Goal: Find specific page/section: Find specific page/section

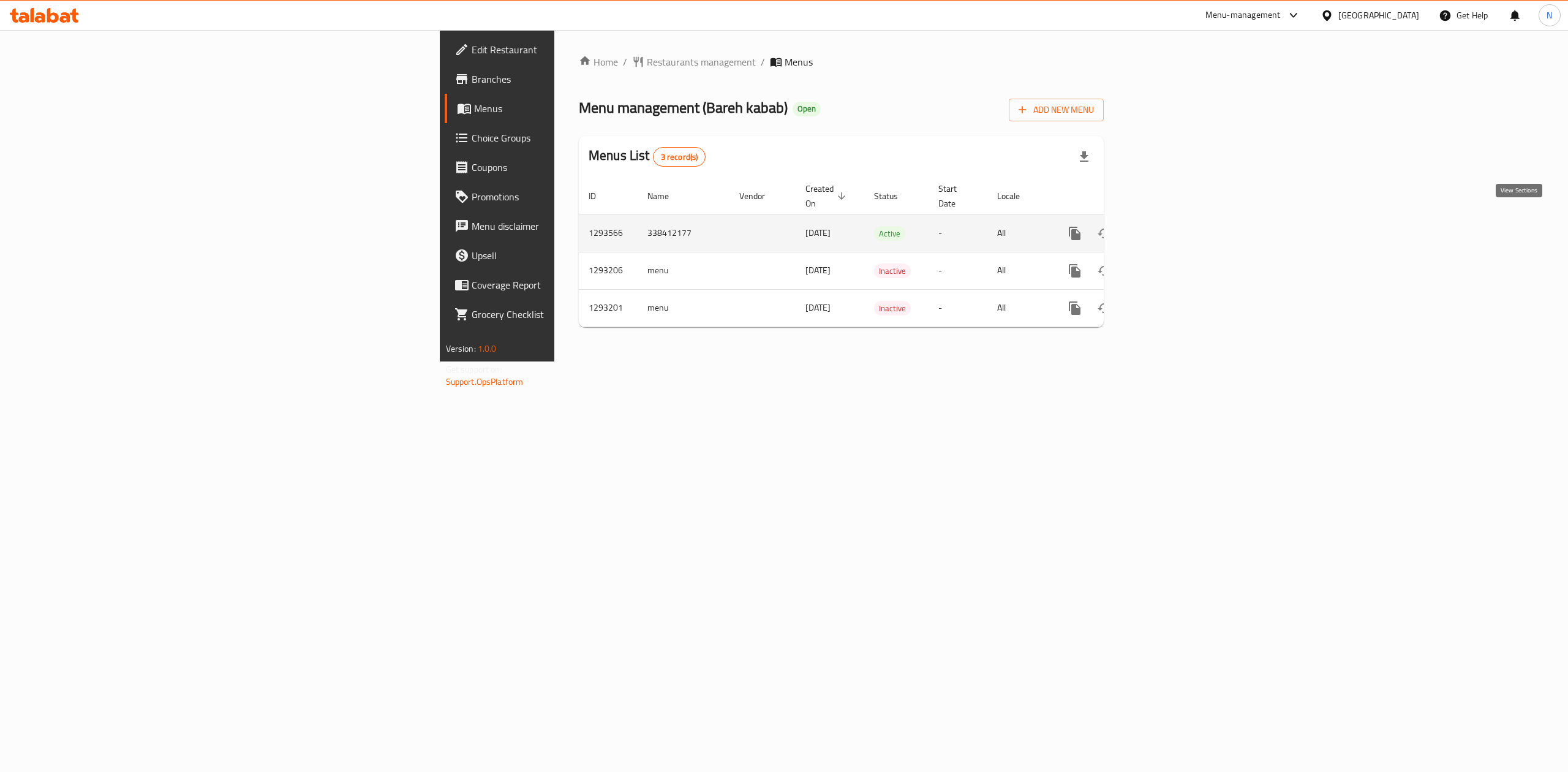
click at [1170, 226] on icon "enhanced table" at bounding box center [1163, 234] width 15 height 15
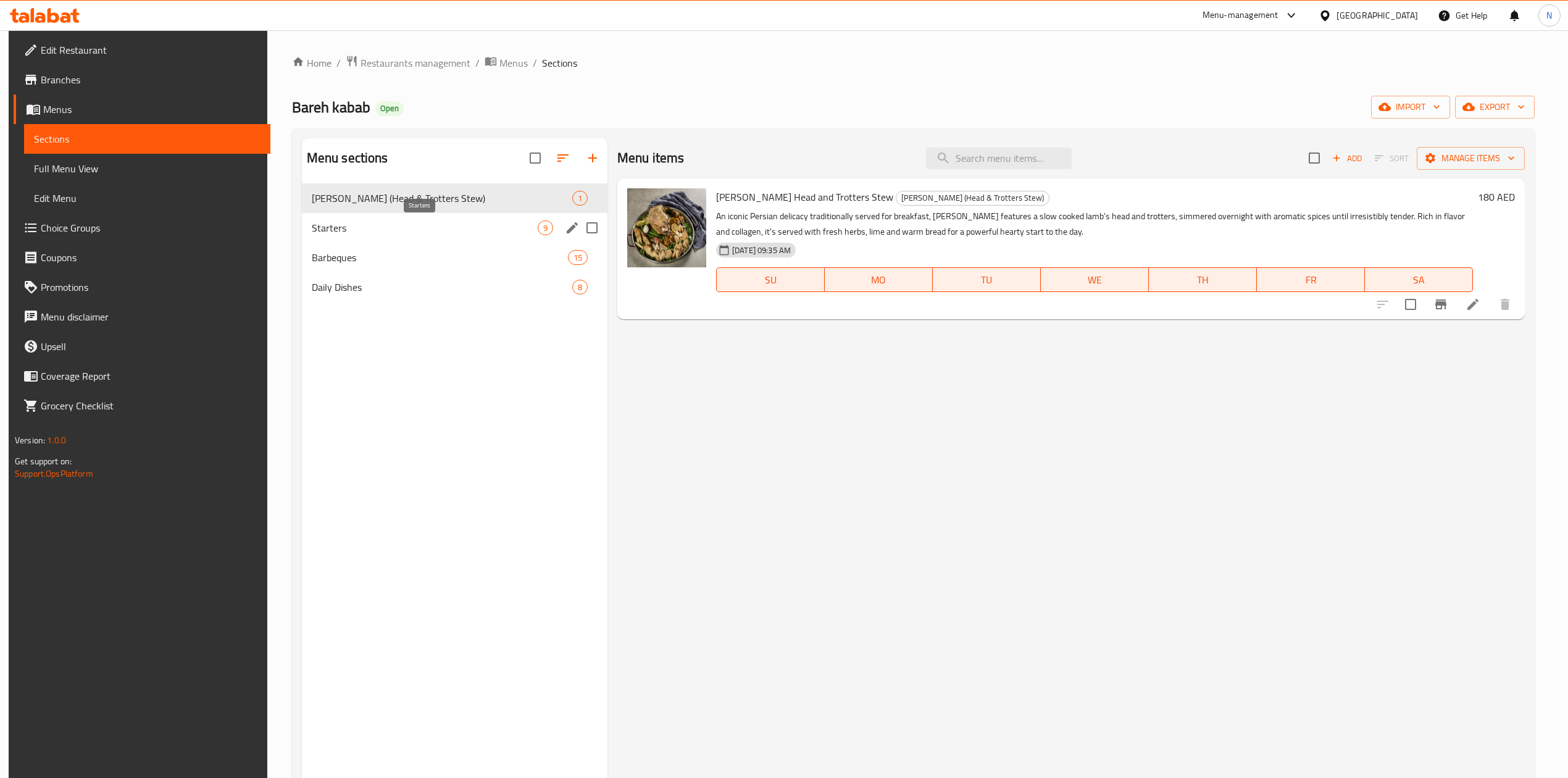
click at [425, 226] on span "Starters" at bounding box center [424, 228] width 226 height 15
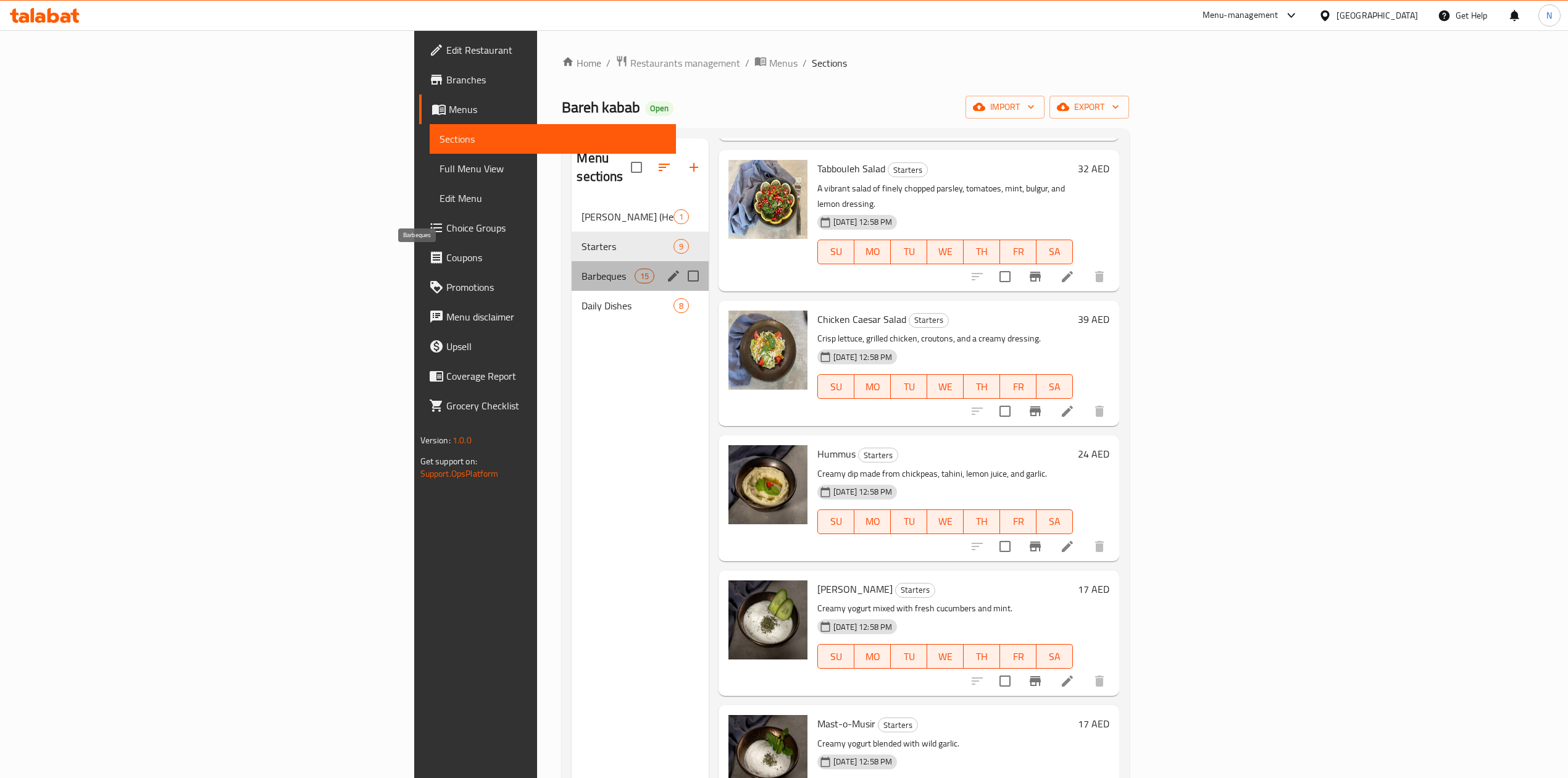
click at [581, 268] on span "Barbeques" at bounding box center [607, 276] width 52 height 15
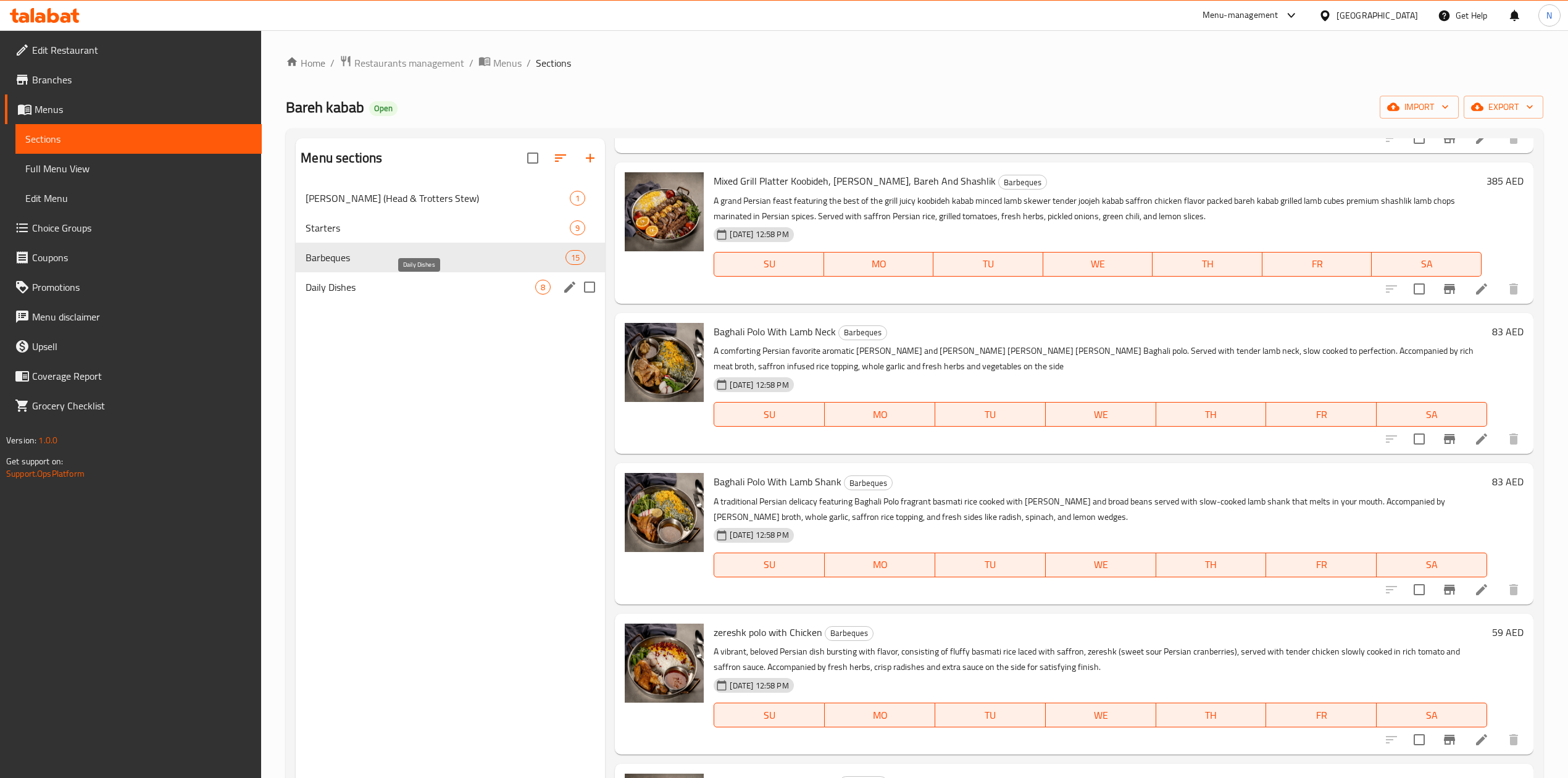
click at [421, 291] on span "Daily Dishes" at bounding box center [420, 287] width 230 height 15
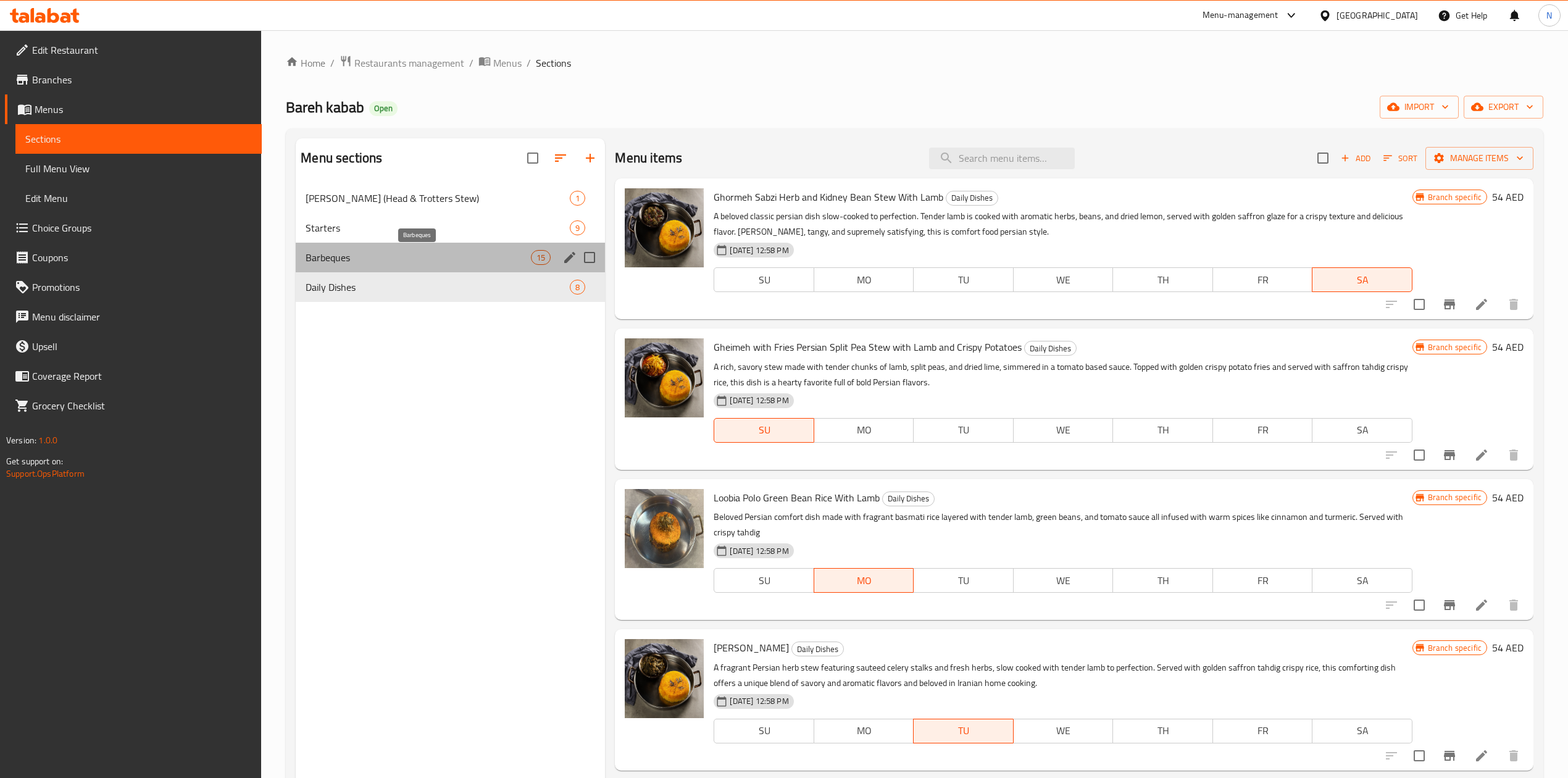
click at [401, 257] on span "Barbeques" at bounding box center [418, 258] width 225 height 15
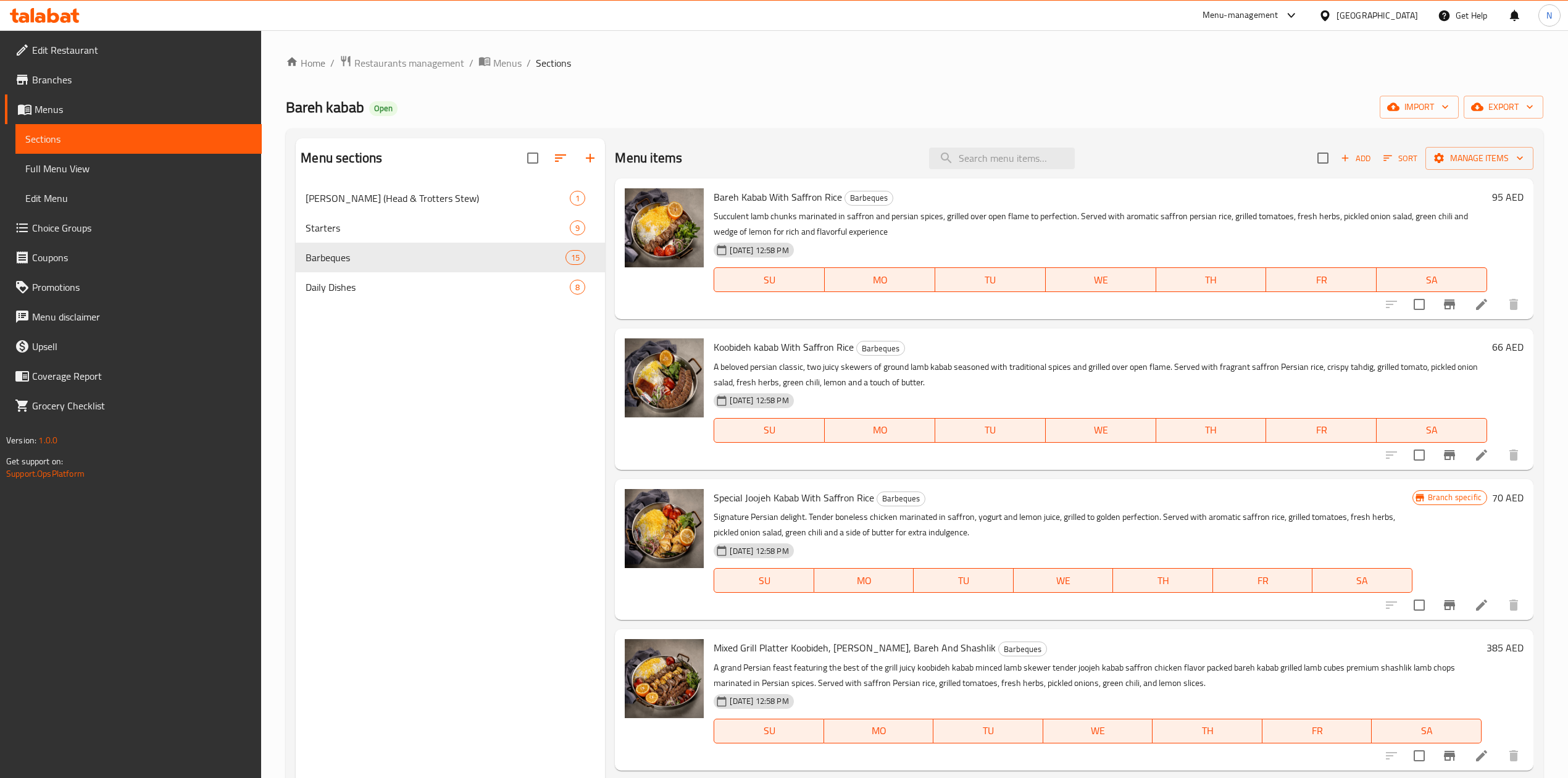
click at [1376, 23] on div "[GEOGRAPHIC_DATA]" at bounding box center [1368, 15] width 119 height 30
click at [1350, 8] on div "[GEOGRAPHIC_DATA]" at bounding box center [1377, 15] width 82 height 14
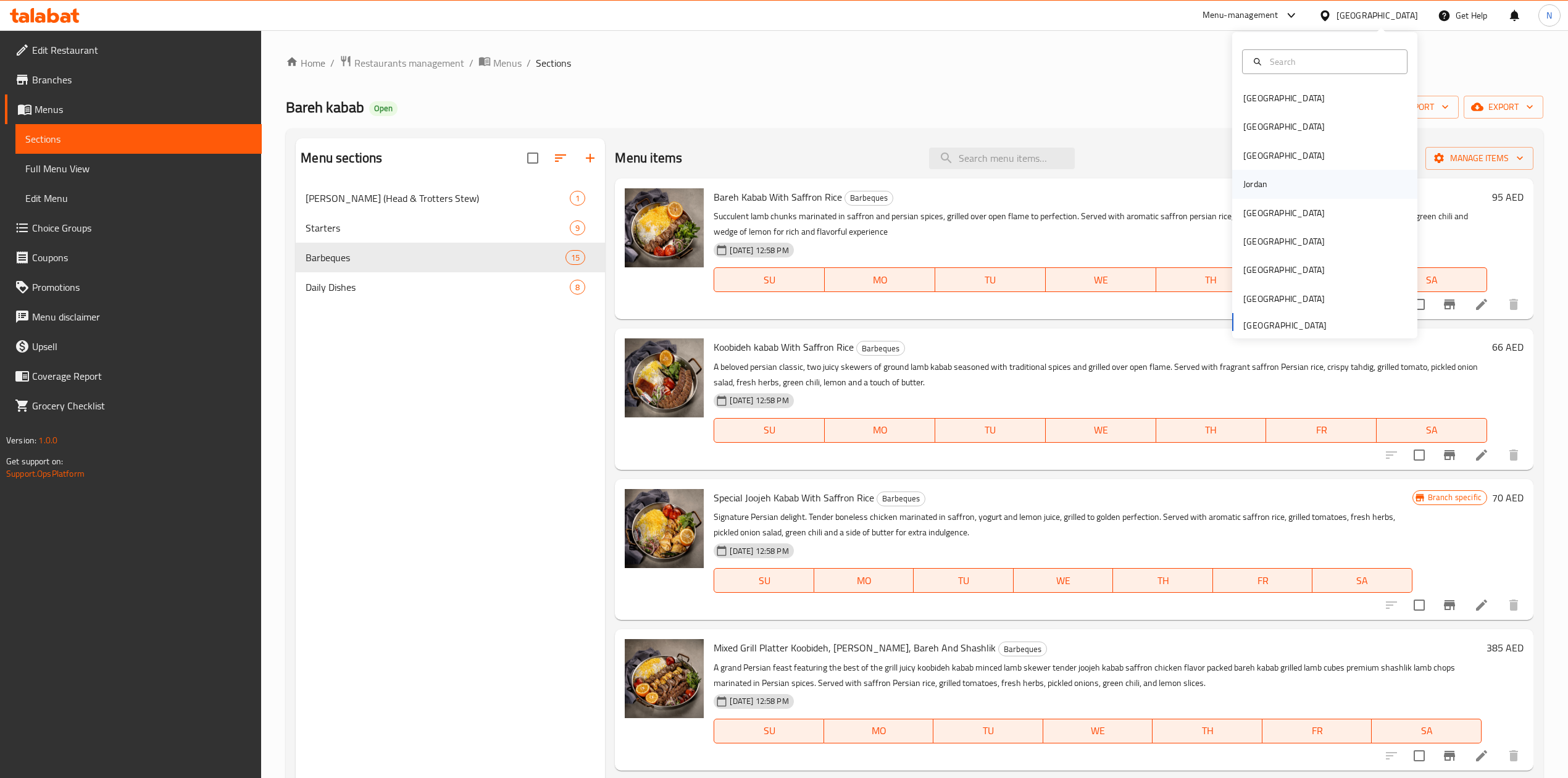
click at [1264, 193] on div "Jordan" at bounding box center [1255, 184] width 44 height 28
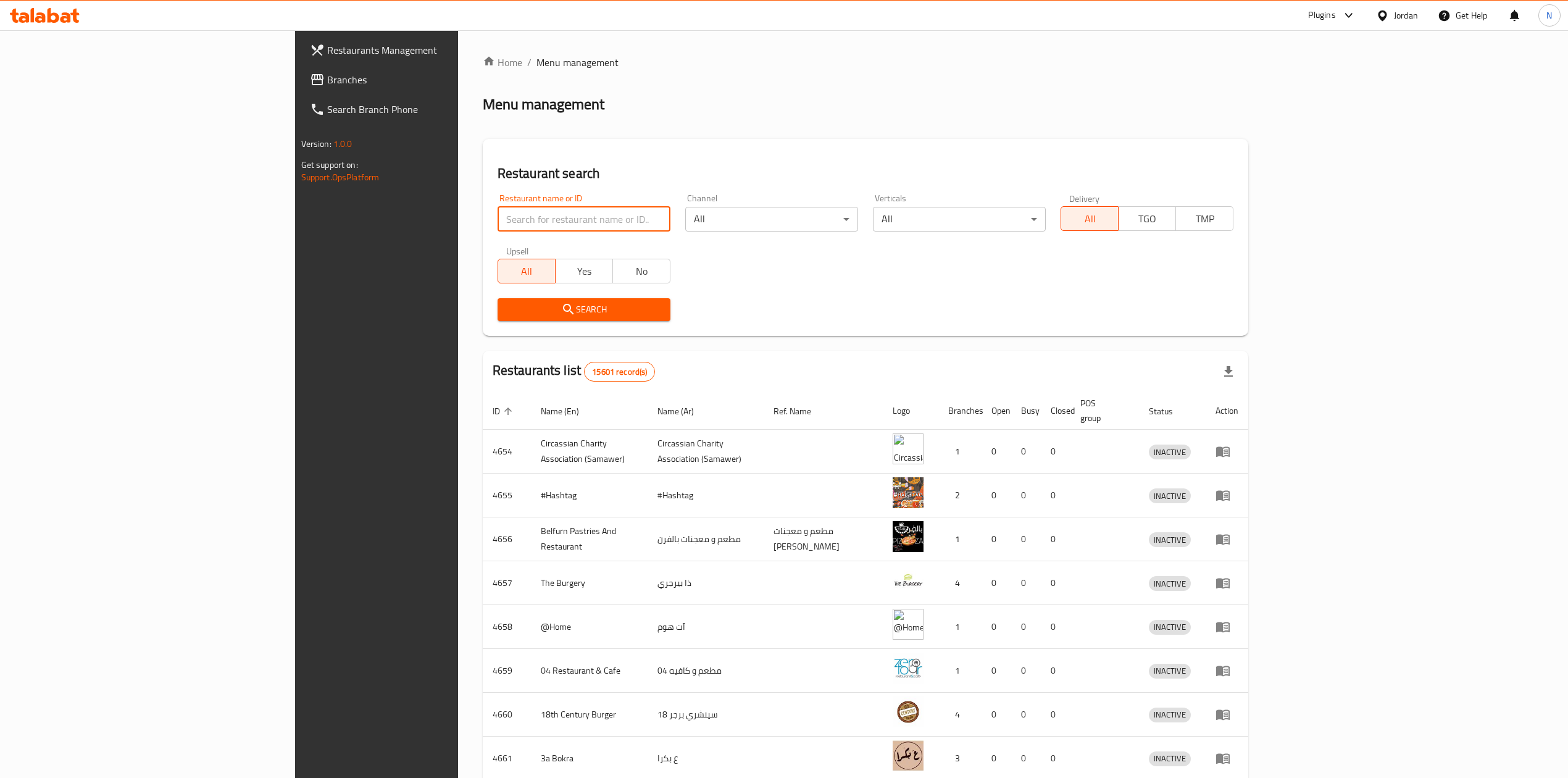
click at [497, 221] on input "search" at bounding box center [584, 219] width 173 height 25
paste input "632987"
type input "632987"
click button "Search" at bounding box center [584, 309] width 173 height 23
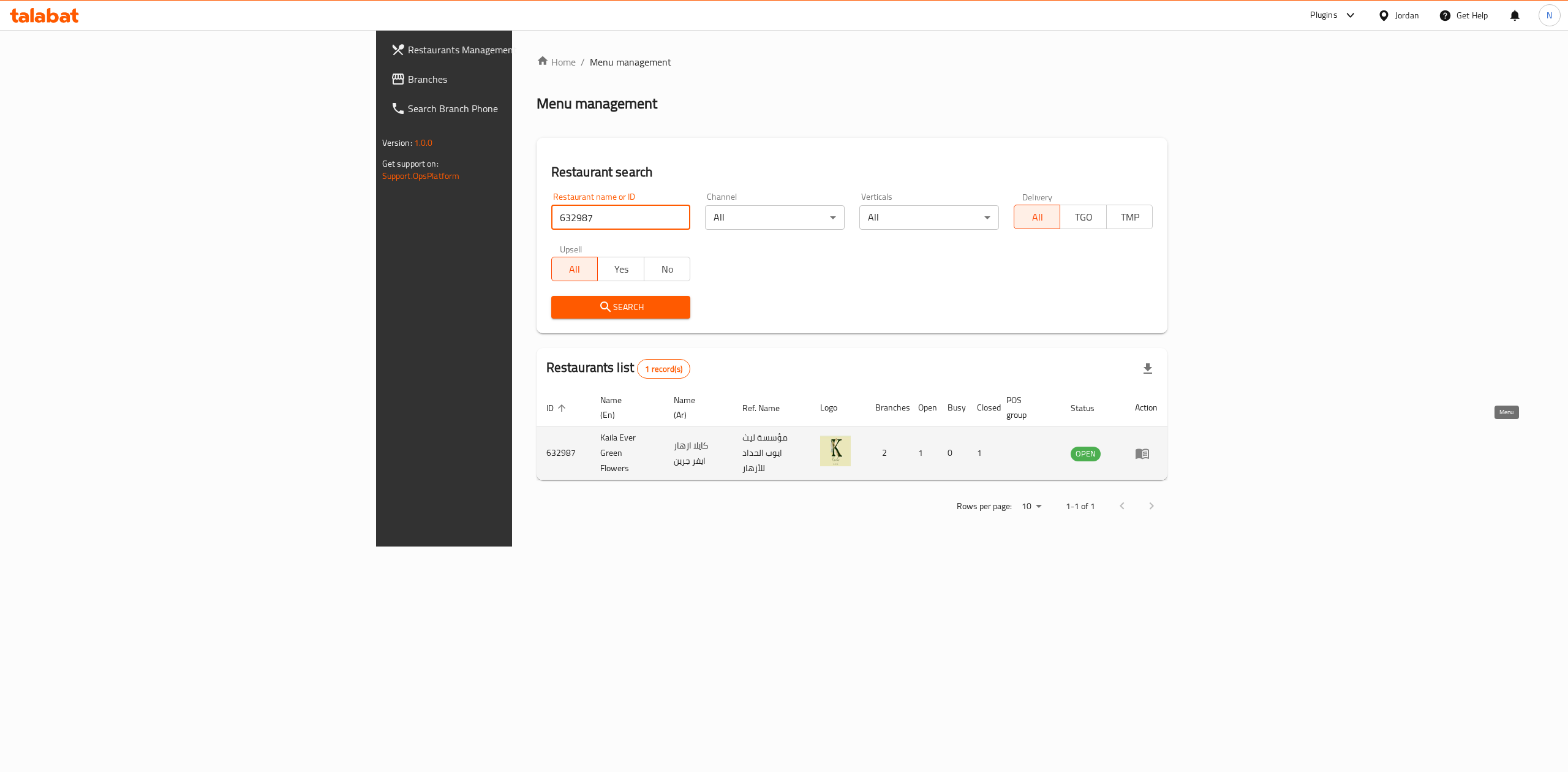
click at [1149, 448] on icon "enhanced table" at bounding box center [1142, 454] width 14 height 11
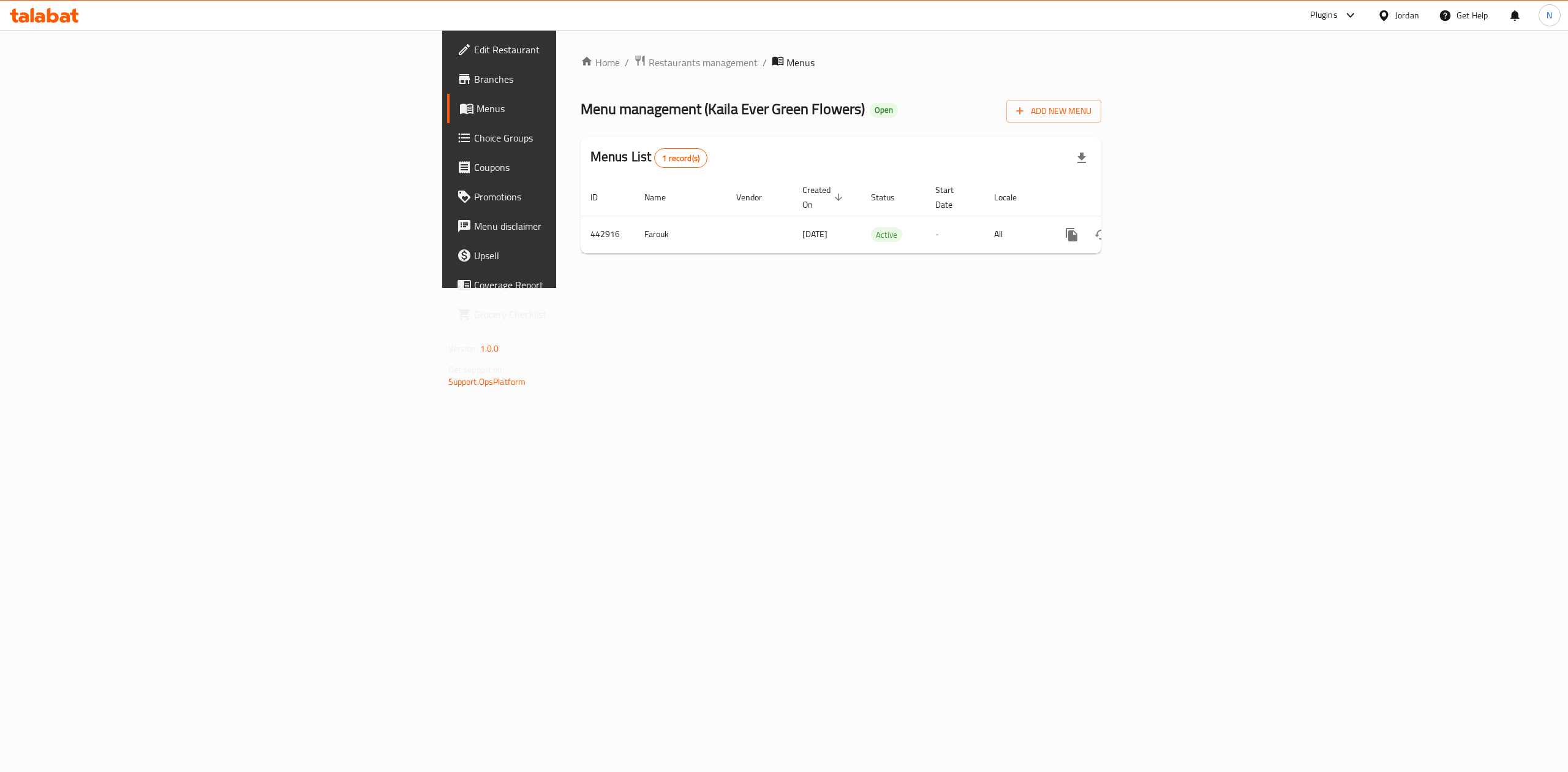
click at [474, 71] on span "Branches" at bounding box center [584, 79] width 220 height 15
